Goal: Transaction & Acquisition: Purchase product/service

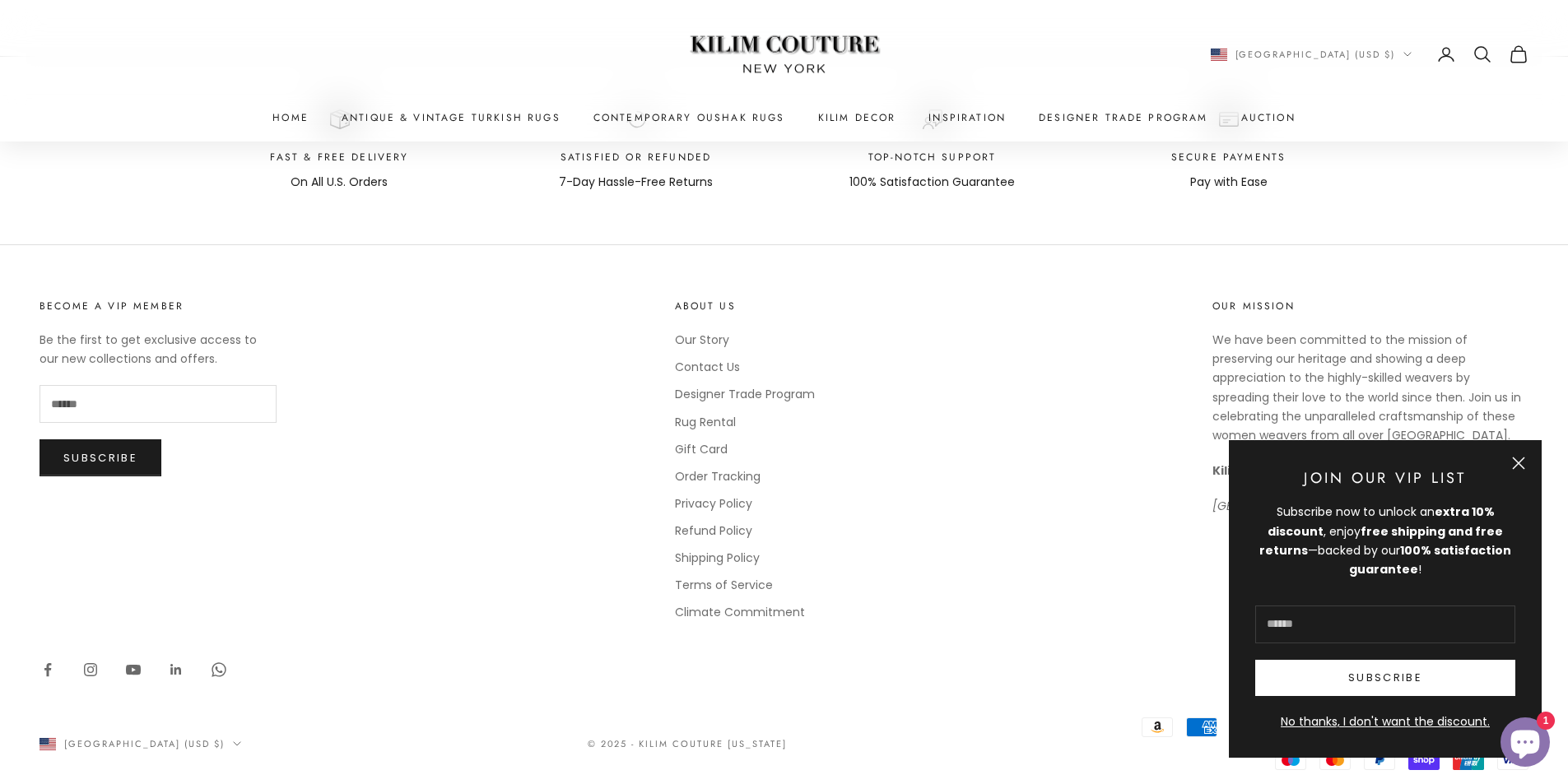
scroll to position [2276, 0]
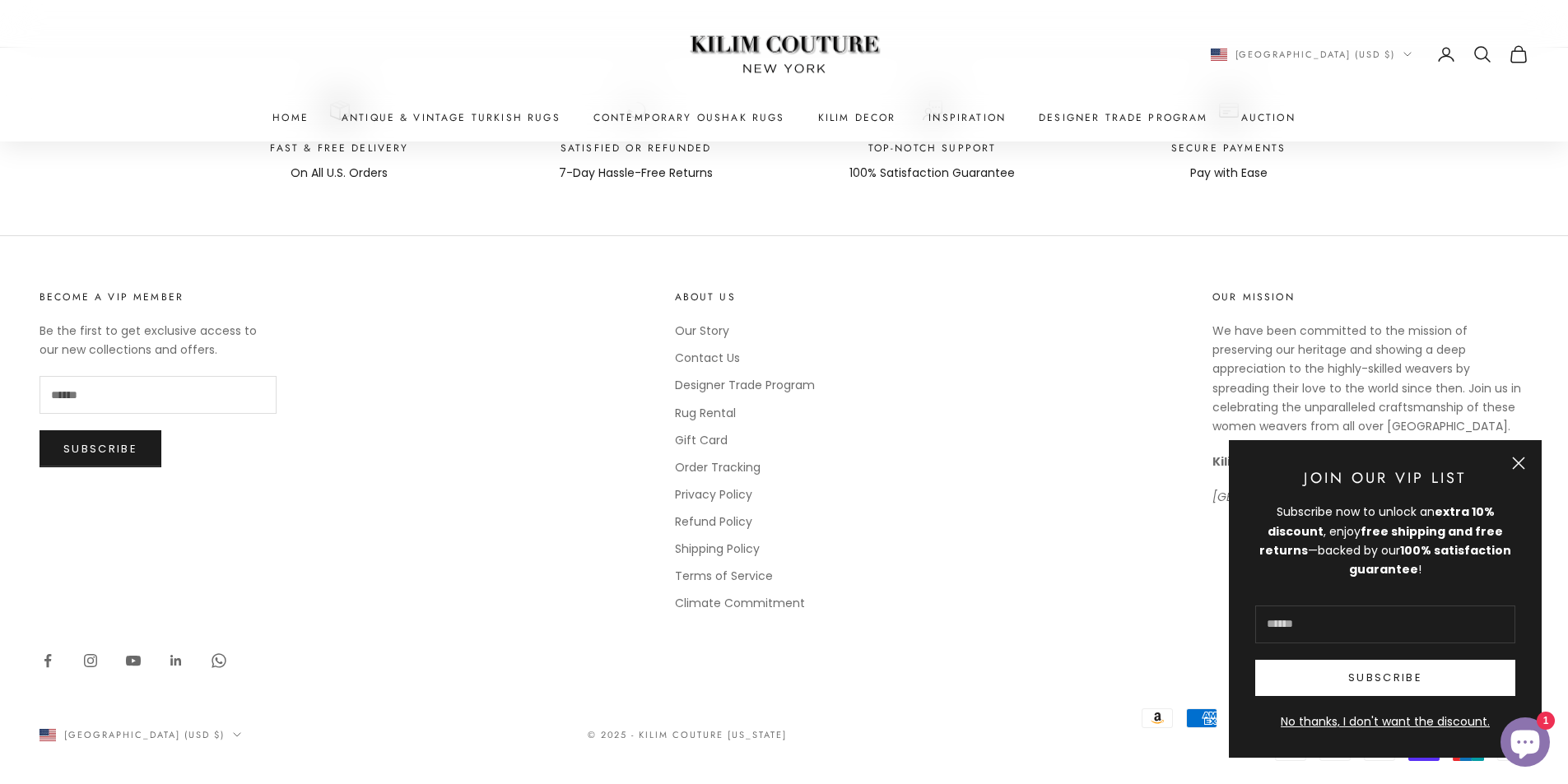
click at [1512, 466] on button "Close" at bounding box center [1517, 463] width 13 height 13
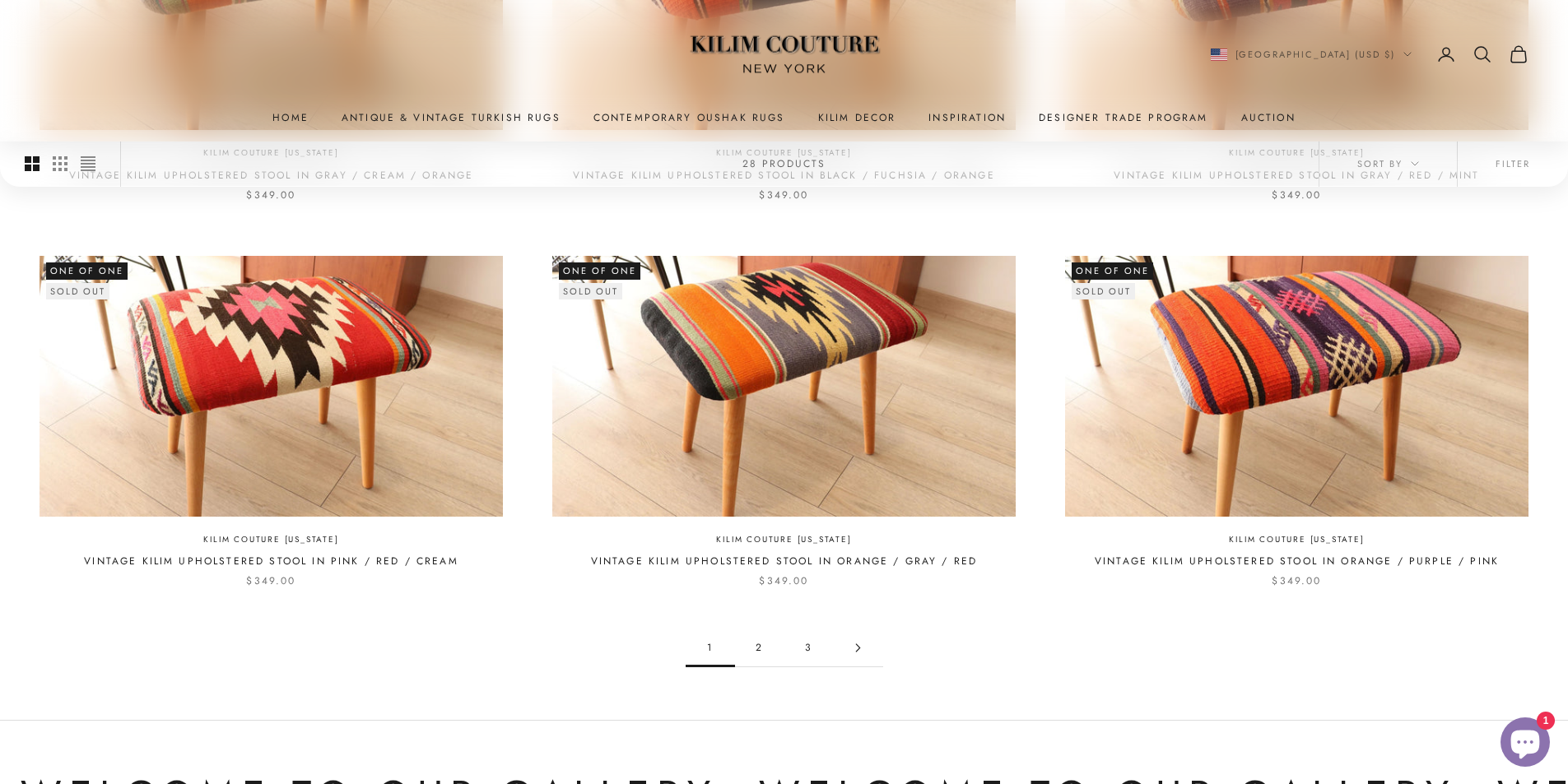
scroll to position [1453, 0]
click at [757, 629] on link "2" at bounding box center [760, 647] width 50 height 37
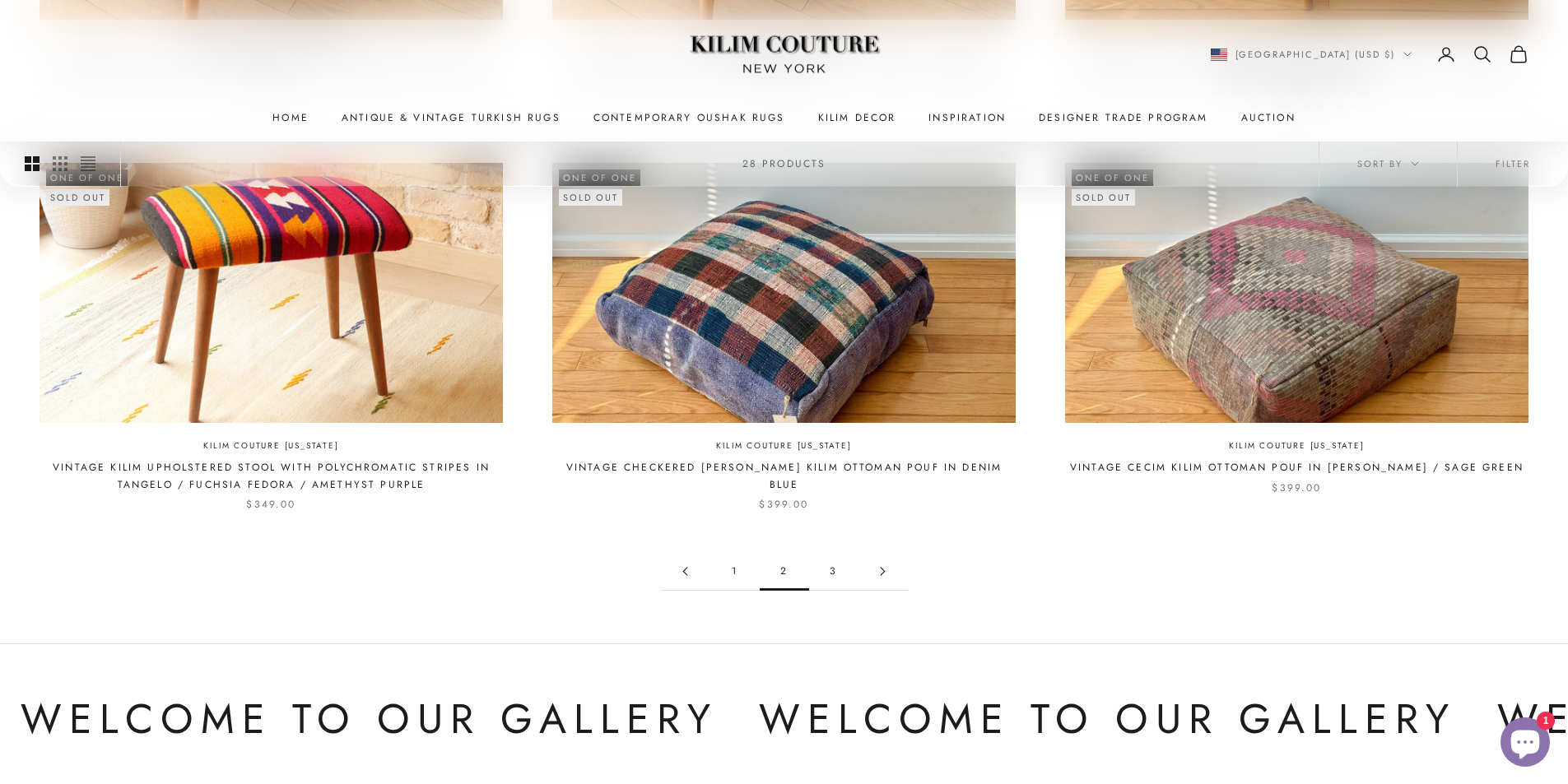
scroll to position [1563, 0]
click at [833, 553] on link "3" at bounding box center [834, 571] width 50 height 37
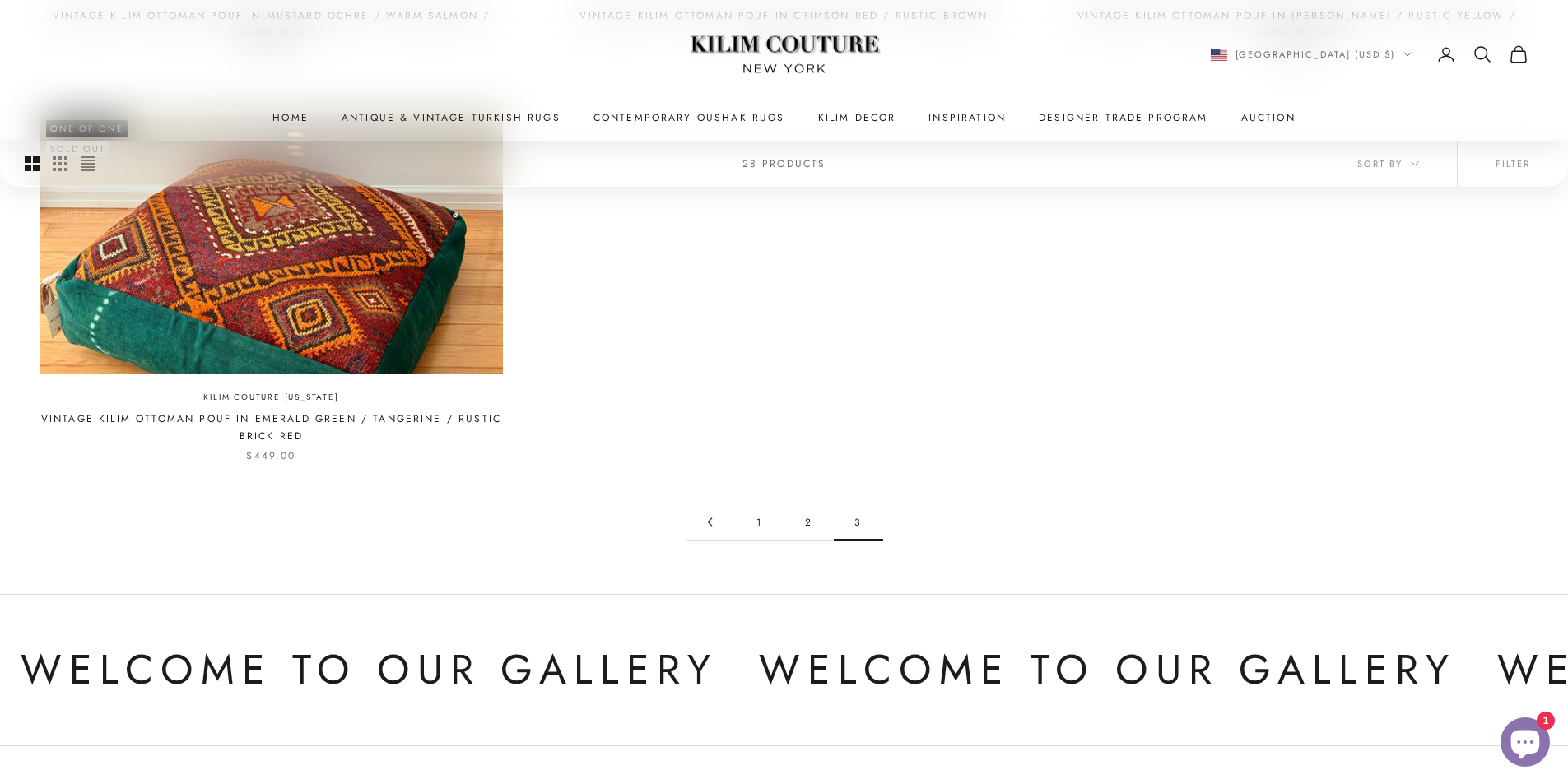
scroll to position [822, 0]
